Goal: Obtain resource: Download file/media

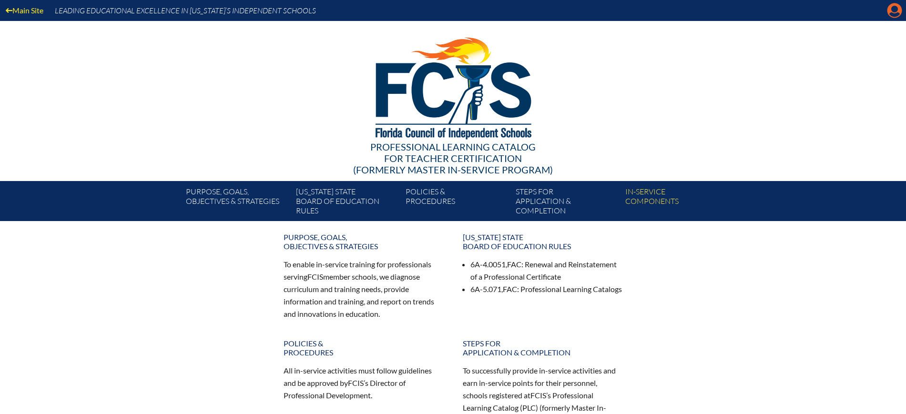
click at [889, 10] on icon at bounding box center [894, 10] width 15 height 15
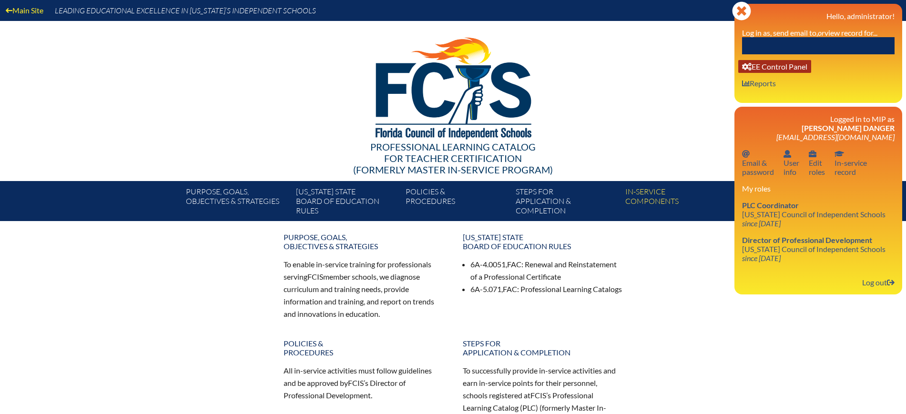
click at [789, 66] on link "User info EE Control Panel" at bounding box center [774, 66] width 73 height 13
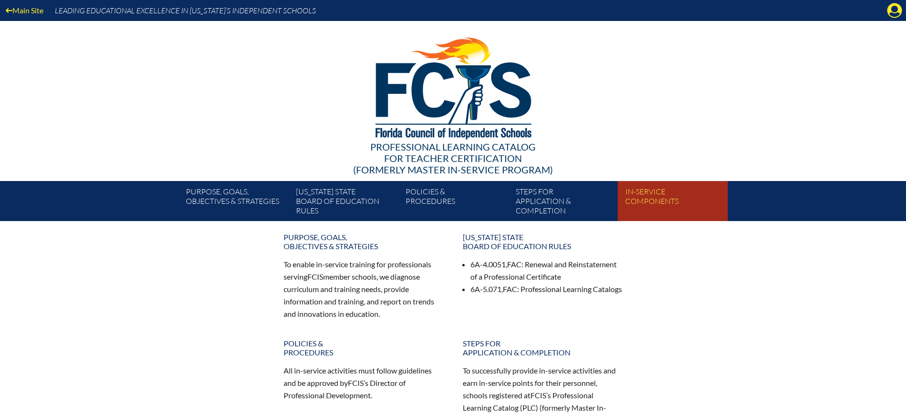
click at [657, 204] on link "In-service components" at bounding box center [676, 203] width 110 height 36
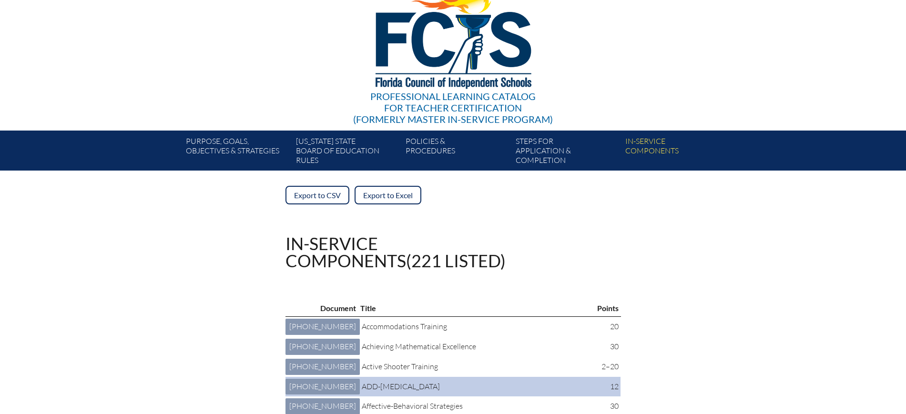
scroll to position [179, 0]
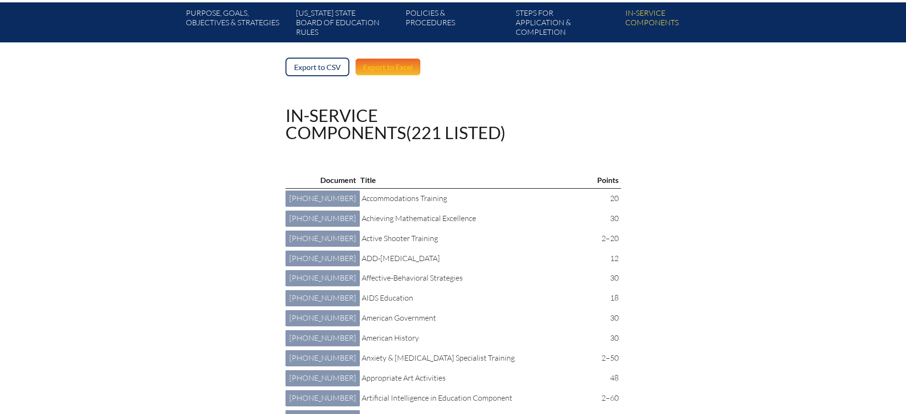
click at [403, 71] on link "Export to Excel" at bounding box center [388, 67] width 67 height 19
click at [397, 67] on link "Export to Excel" at bounding box center [388, 67] width 67 height 19
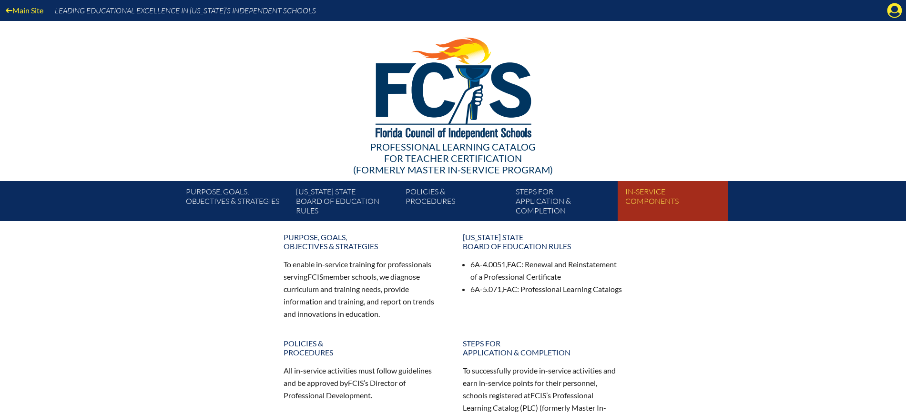
click at [631, 197] on link "In-service components" at bounding box center [676, 203] width 110 height 36
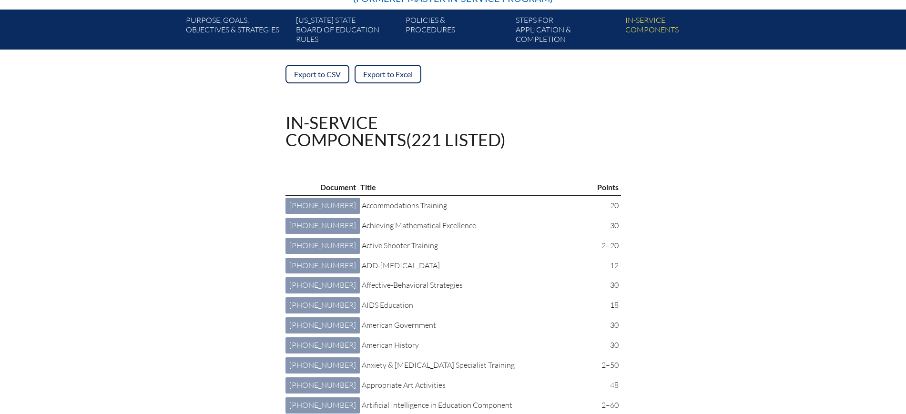
scroll to position [179, 0]
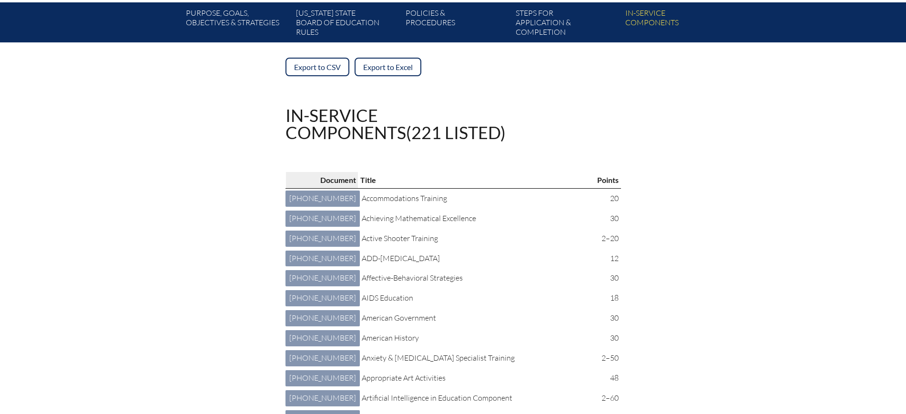
click at [306, 181] on p "Document" at bounding box center [322, 180] width 68 height 12
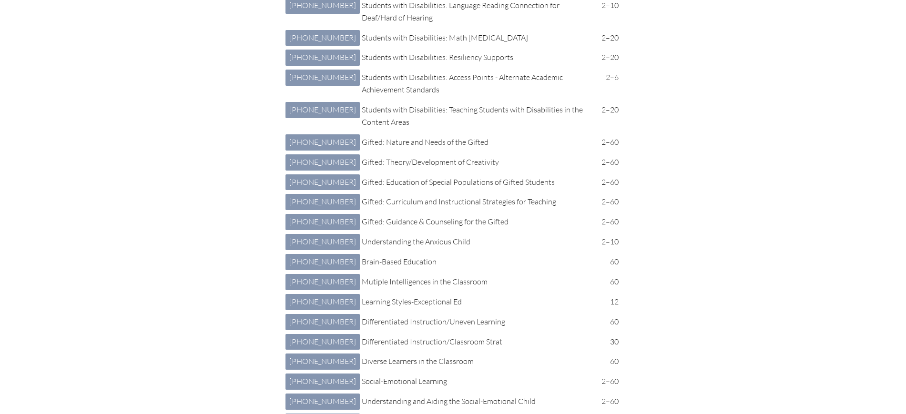
scroll to position [2383, 0]
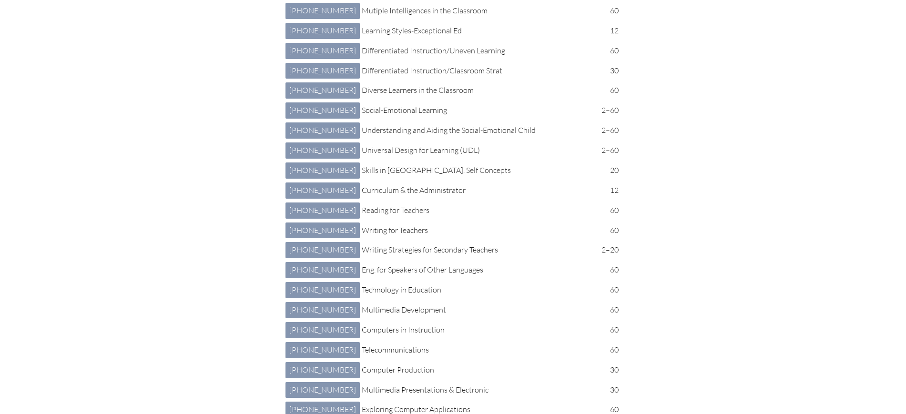
scroll to position [2740, 0]
